Goal: Transaction & Acquisition: Purchase product/service

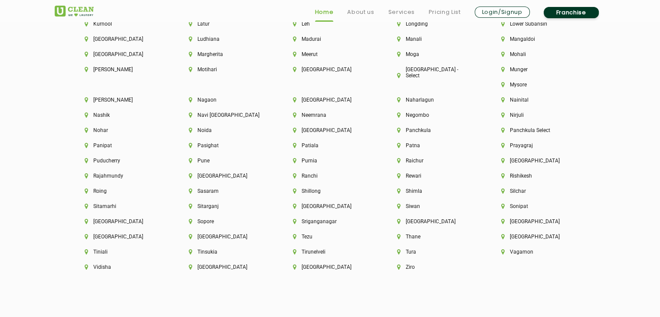
scroll to position [2281, 0]
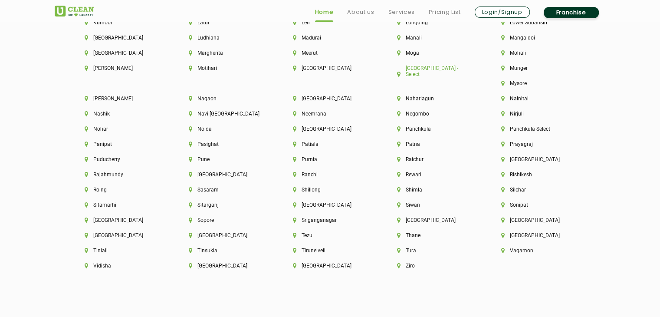
click at [432, 74] on li "[GEOGRAPHIC_DATA] - Select" at bounding box center [434, 71] width 75 height 12
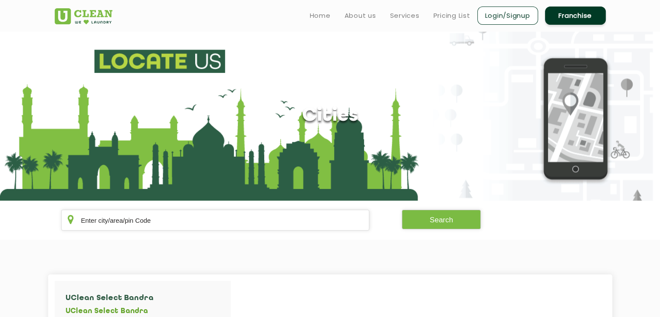
scroll to position [1495, 0]
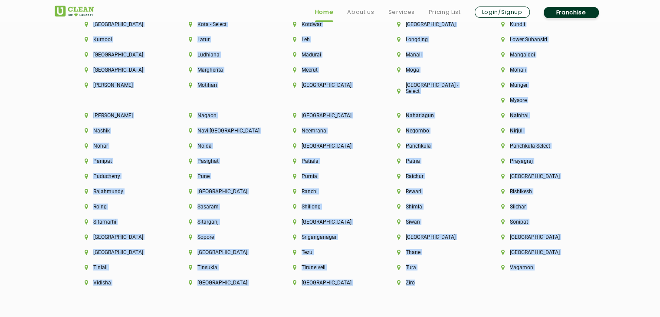
scroll to position [2488, 0]
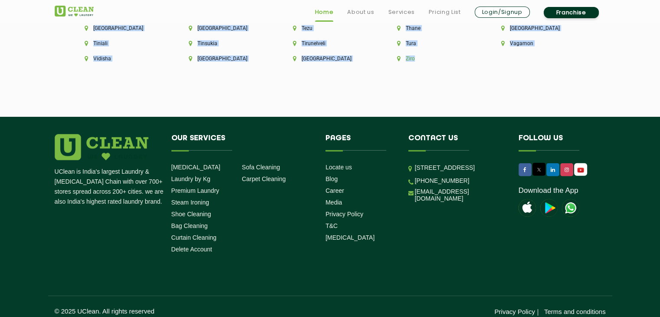
drag, startPoint x: 69, startPoint y: 167, endPoint x: 520, endPoint y: 47, distance: 466.0
copy div "Aalo Abu Dhabi Agartala Agra Ahmedabad Akola Aligarh Alwar - UClean Select Amra…"
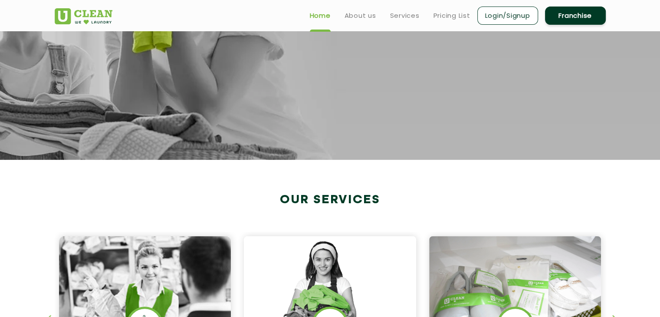
scroll to position [0, 0]
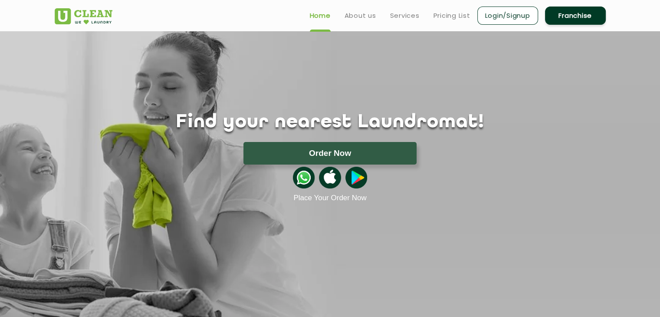
click at [363, 21] on ul "Home About us Services Pricing List Login/Signup Franchise" at bounding box center [454, 15] width 303 height 20
click at [363, 17] on link "About us" at bounding box center [361, 15] width 32 height 10
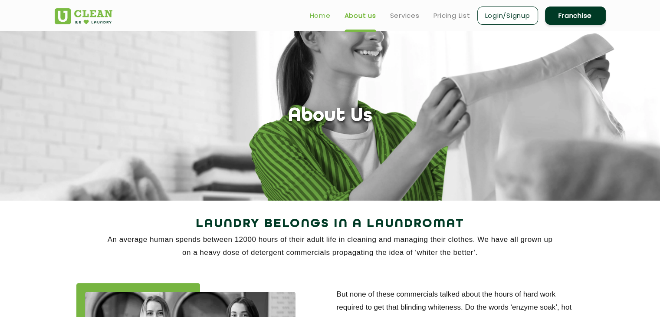
click at [328, 14] on link "Home" at bounding box center [320, 15] width 21 height 10
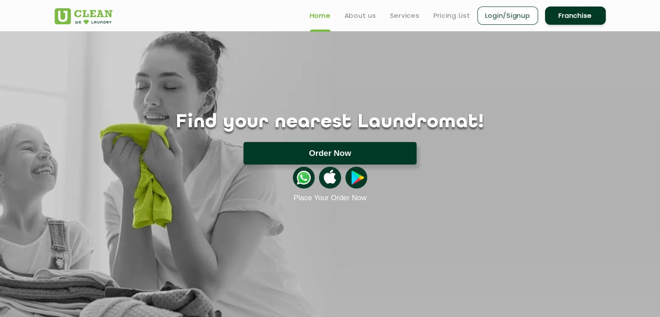
click at [290, 157] on button "Order Now" at bounding box center [330, 153] width 173 height 23
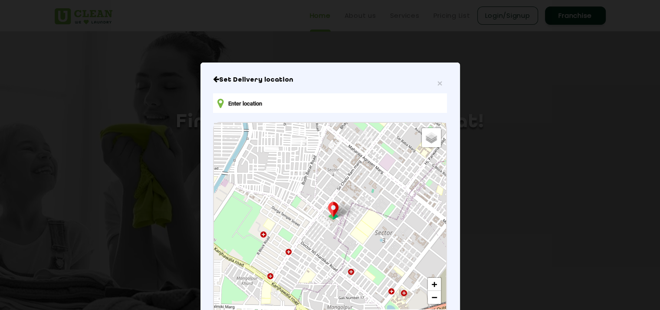
click at [321, 107] on input "text" at bounding box center [330, 103] width 234 height 20
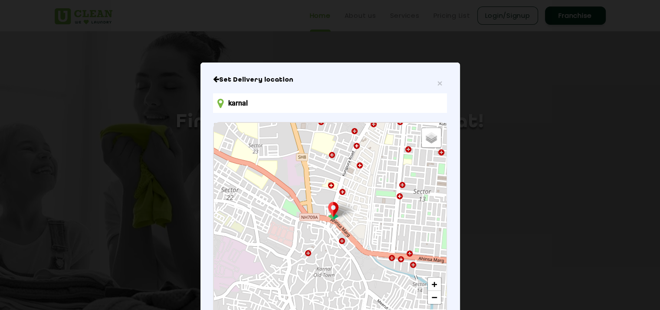
scroll to position [6, 0]
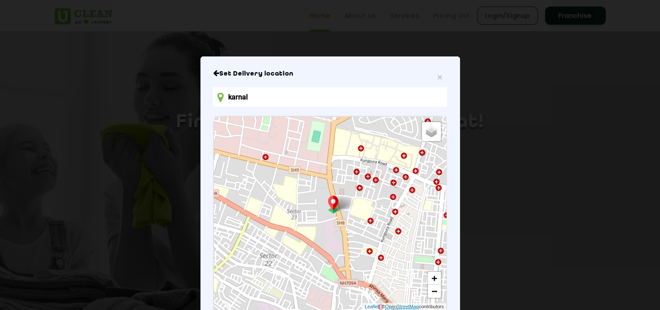
drag, startPoint x: 353, startPoint y: 233, endPoint x: 393, endPoint y: 307, distance: 84.0
click at [393, 307] on div "Default Satellite + − Leaflet | © OpenStreetMap contributors" at bounding box center [330, 213] width 232 height 193
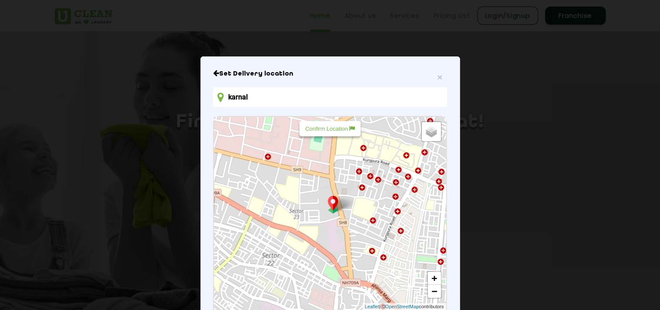
click at [309, 94] on input "karnal" at bounding box center [330, 97] width 234 height 20
type input "K"
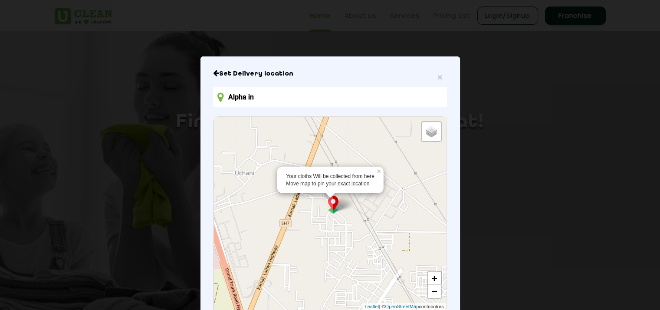
drag, startPoint x: 333, startPoint y: 217, endPoint x: 375, endPoint y: 252, distance: 54.8
click at [375, 252] on div "Your cloths Will be collected from here Move map to pin your exact location × D…" at bounding box center [330, 213] width 232 height 193
click at [226, 96] on input "Alpha in" at bounding box center [330, 97] width 234 height 20
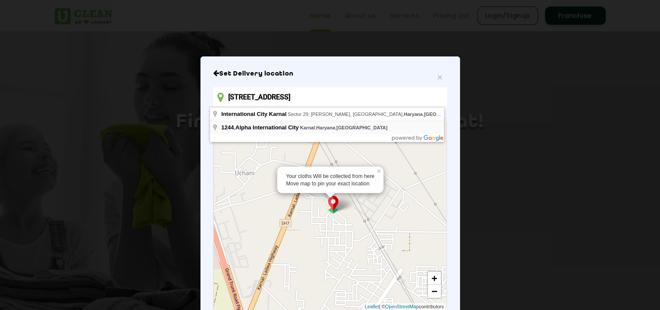
type input "[STREET_ADDRESS]"
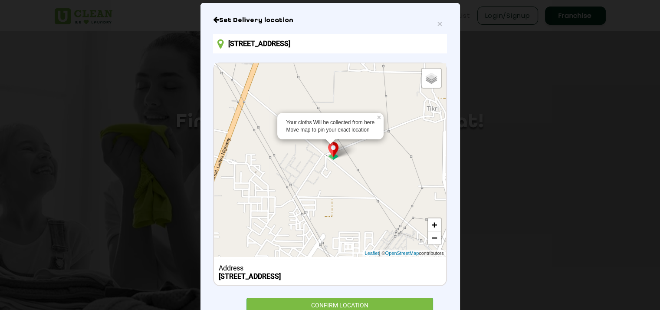
scroll to position [93, 0]
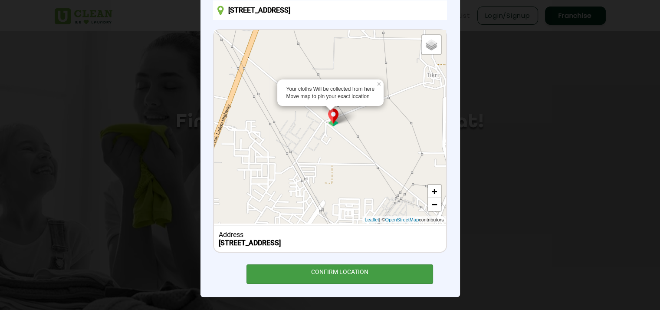
click at [343, 274] on div "CONFIRM LOCATION" at bounding box center [340, 274] width 187 height 20
